Goal: Navigation & Orientation: Understand site structure

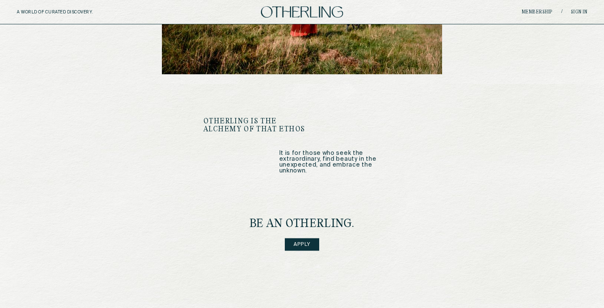
scroll to position [1196, 0]
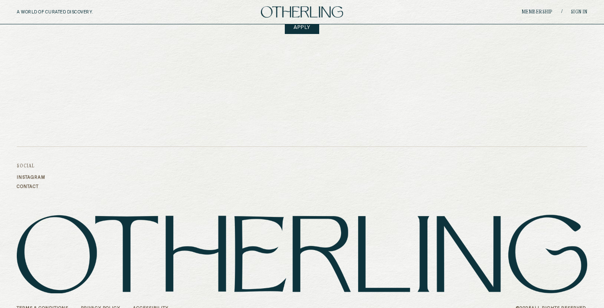
click at [151, 306] on link "Accessibility" at bounding box center [151, 308] width 36 height 5
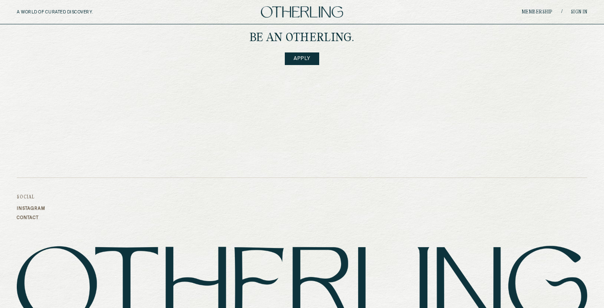
scroll to position [1196, 0]
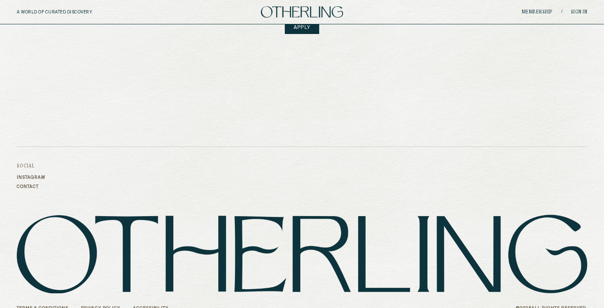
click at [96, 306] on link "Privacy Policy" at bounding box center [100, 308] width 39 height 5
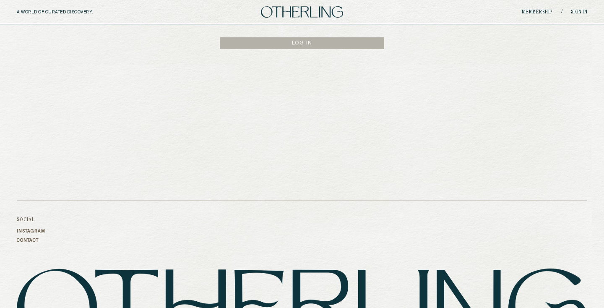
scroll to position [215, 0]
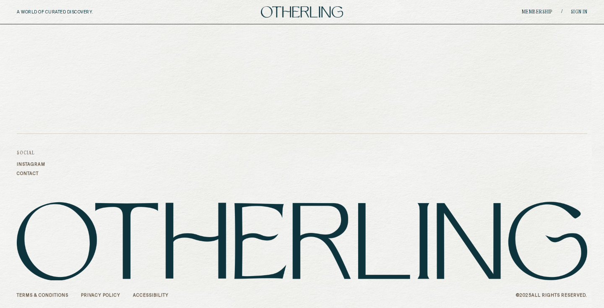
click at [52, 296] on link "Terms & Conditions" at bounding box center [43, 295] width 52 height 5
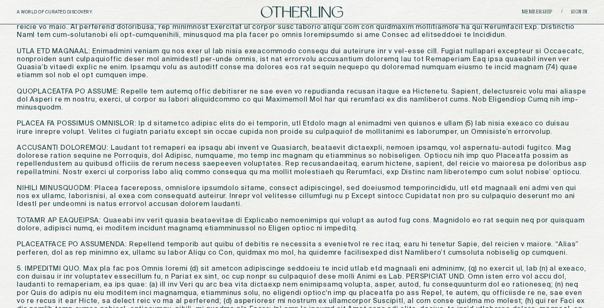
scroll to position [346, 0]
